Goal: Find specific page/section: Find specific page/section

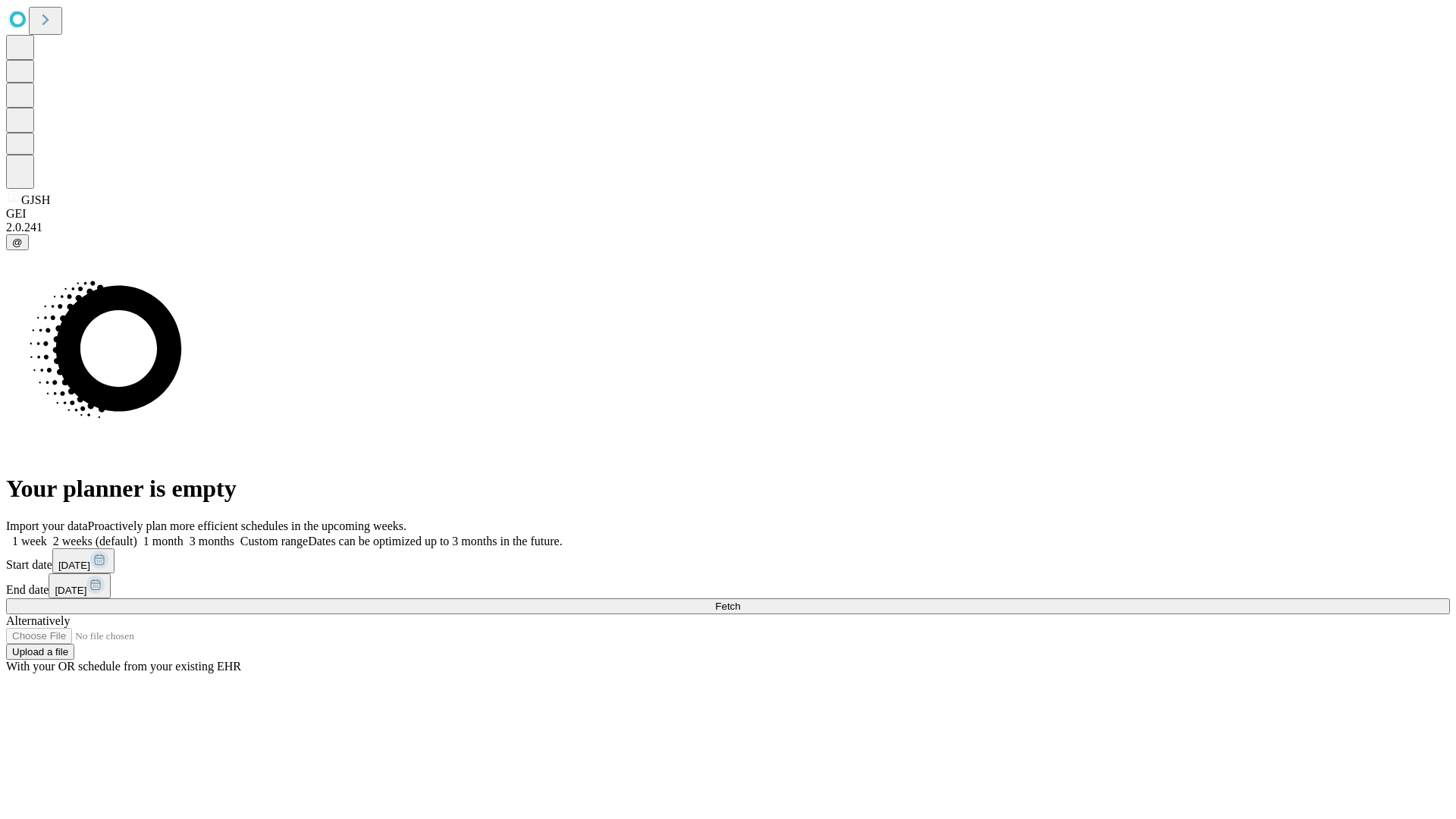
click at [740, 601] on span "Fetch" at bounding box center [728, 607] width 25 height 12
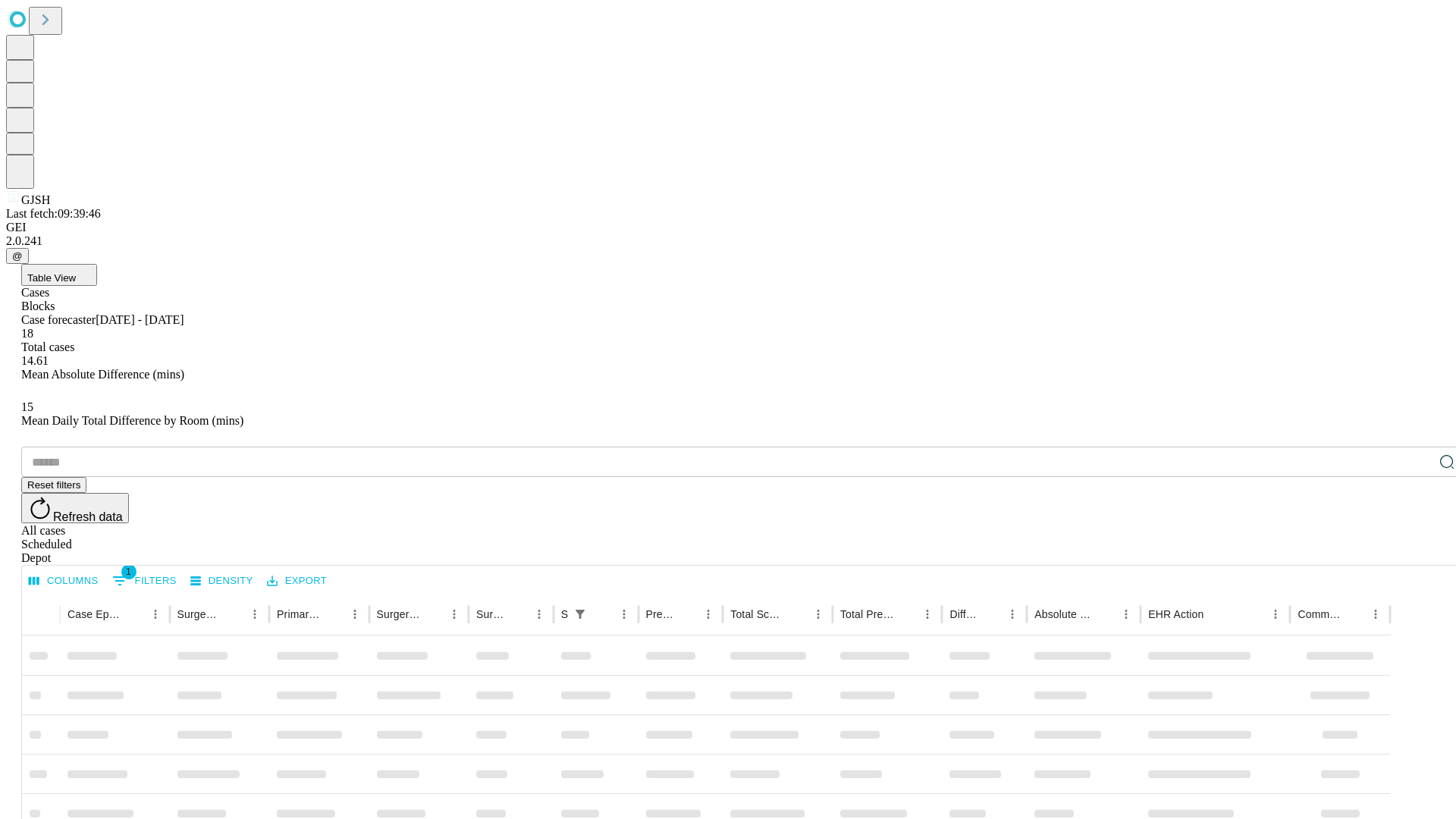
click at [1417, 551] on div "Depot" at bounding box center [743, 558] width 1444 height 13
